Goal: Check status: Check status

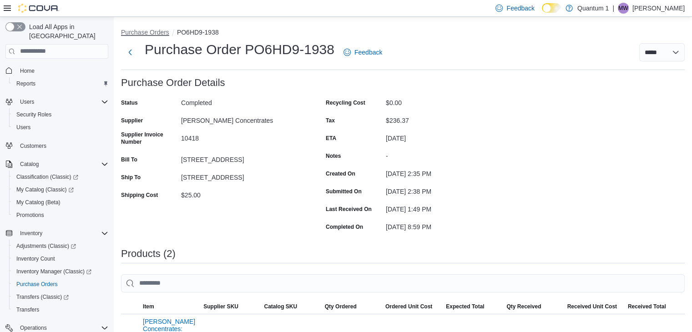
click at [138, 29] on button "Purchase Orders" at bounding box center [145, 32] width 48 height 7
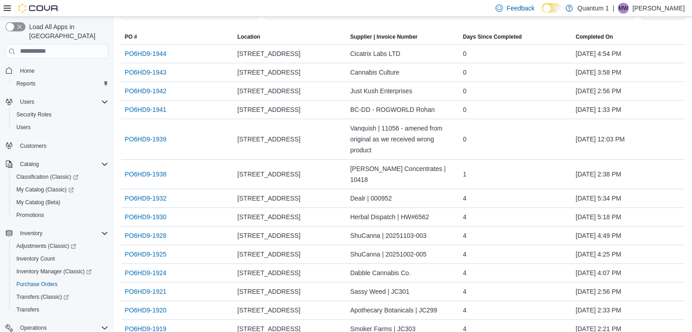
scroll to position [91, 0]
